Goal: Check status: Check status

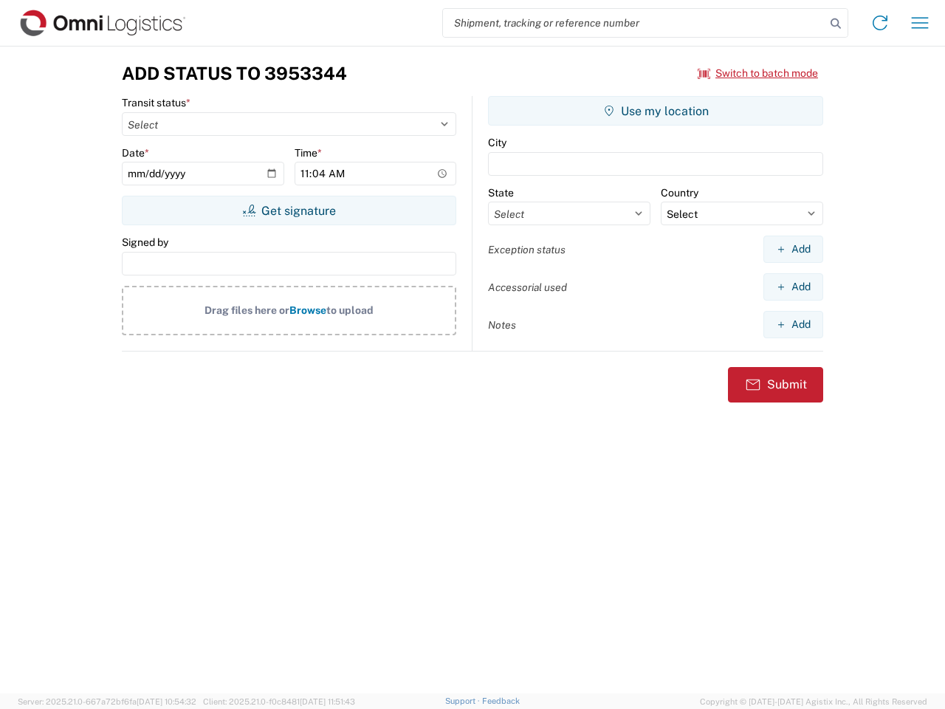
click at [634, 23] on input "search" at bounding box center [634, 23] width 383 height 28
click at [836, 24] on icon at bounding box center [836, 23] width 21 height 21
click at [880, 23] on icon at bounding box center [881, 23] width 24 height 24
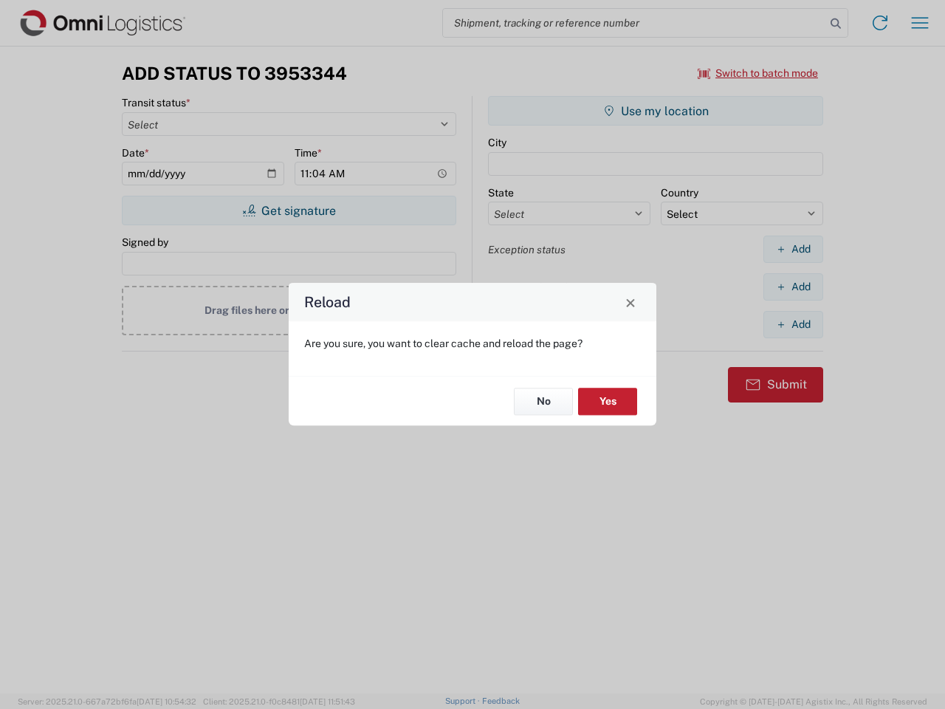
click at [920, 23] on div "Reload Are you sure, you want to clear cache and reload the page? No Yes" at bounding box center [472, 354] width 945 height 709
click at [759, 73] on div "Reload Are you sure, you want to clear cache and reload the page? No Yes" at bounding box center [472, 354] width 945 height 709
click at [289, 211] on div "Reload Are you sure, you want to clear cache and reload the page? No Yes" at bounding box center [472, 354] width 945 height 709
click at [656, 111] on div "Reload Are you sure, you want to clear cache and reload the page? No Yes" at bounding box center [472, 354] width 945 height 709
click at [793, 249] on div "Reload Are you sure, you want to clear cache and reload the page? No Yes" at bounding box center [472, 354] width 945 height 709
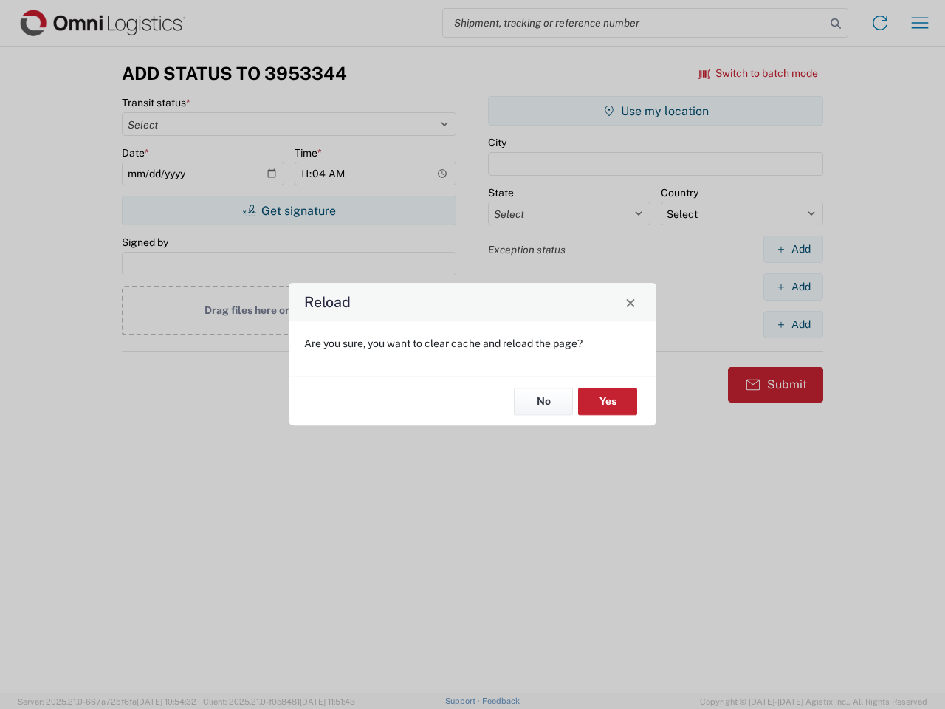
click at [793, 287] on div "Reload Are you sure, you want to clear cache and reload the page? No Yes" at bounding box center [472, 354] width 945 height 709
click at [793, 324] on div "Reload Are you sure, you want to clear cache and reload the page? No Yes" at bounding box center [472, 354] width 945 height 709
